Goal: Transaction & Acquisition: Purchase product/service

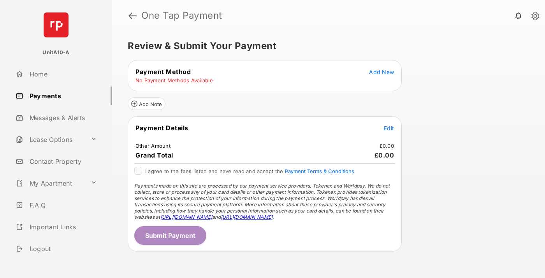
click at [382, 72] on span "Add New" at bounding box center [381, 72] width 25 height 7
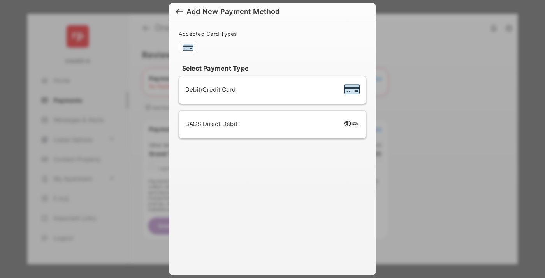
click at [208, 89] on span "Debit/Credit Card" at bounding box center [210, 89] width 50 height 7
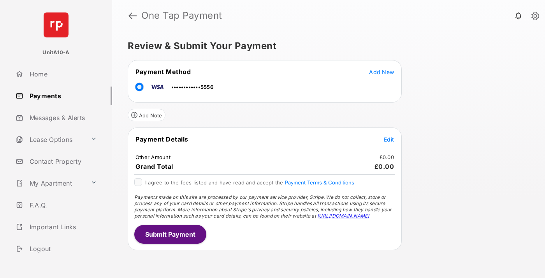
click at [389, 139] on span "Edit" at bounding box center [389, 139] width 10 height 7
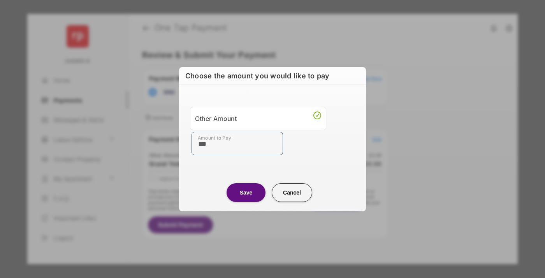
type input "***"
click at [246, 192] on button "Save" at bounding box center [246, 192] width 39 height 19
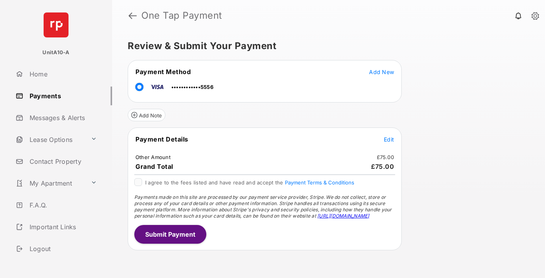
click at [170, 234] on button "Submit Payment" at bounding box center [170, 234] width 72 height 19
